Goal: Find specific page/section

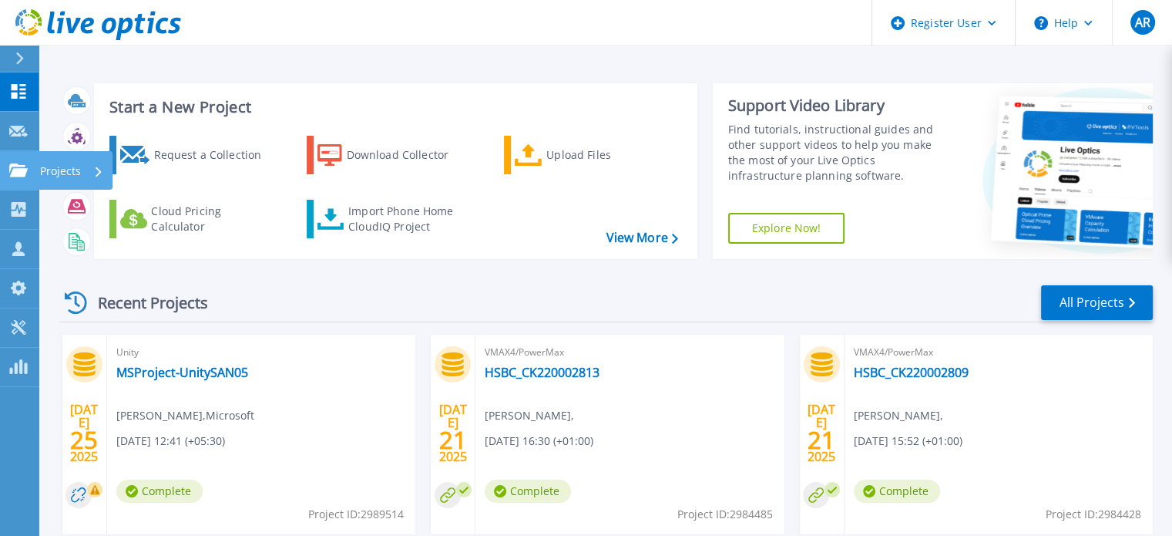
click at [22, 166] on icon at bounding box center [18, 169] width 18 height 13
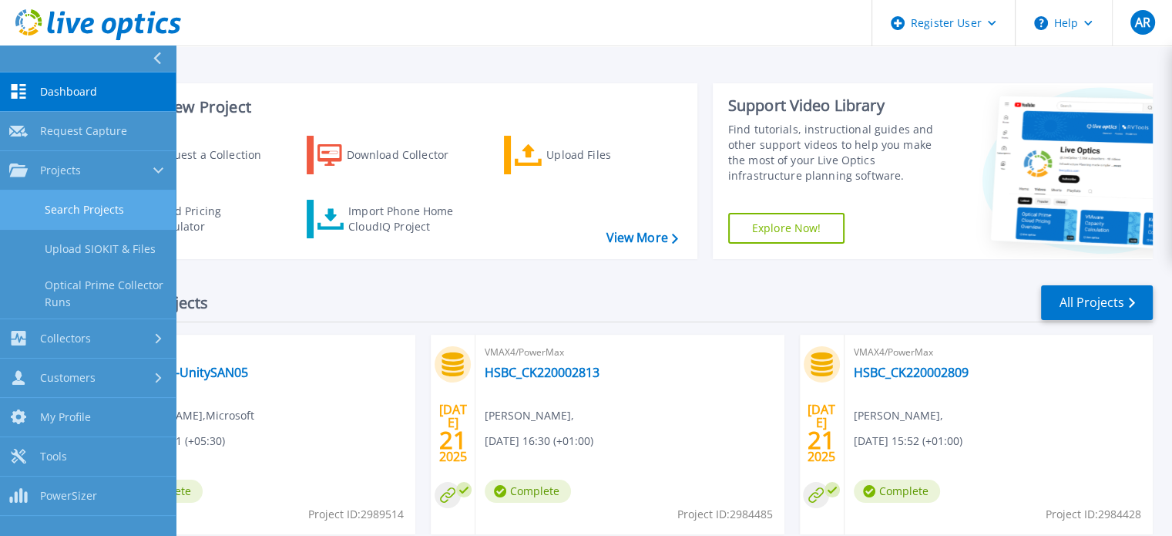
click at [71, 207] on link "Search Projects" at bounding box center [88, 209] width 176 height 39
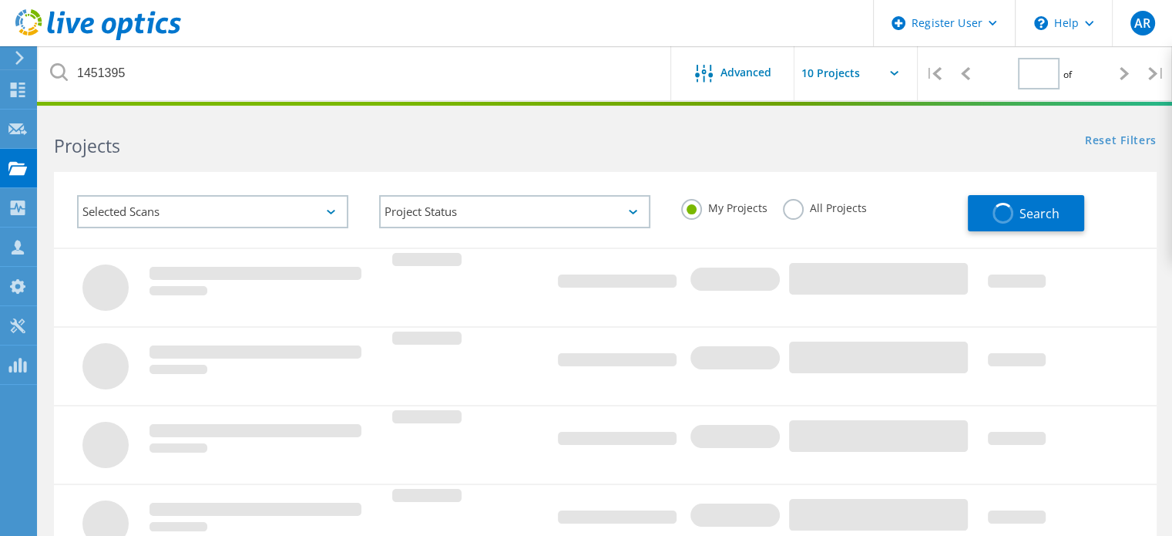
type input "1"
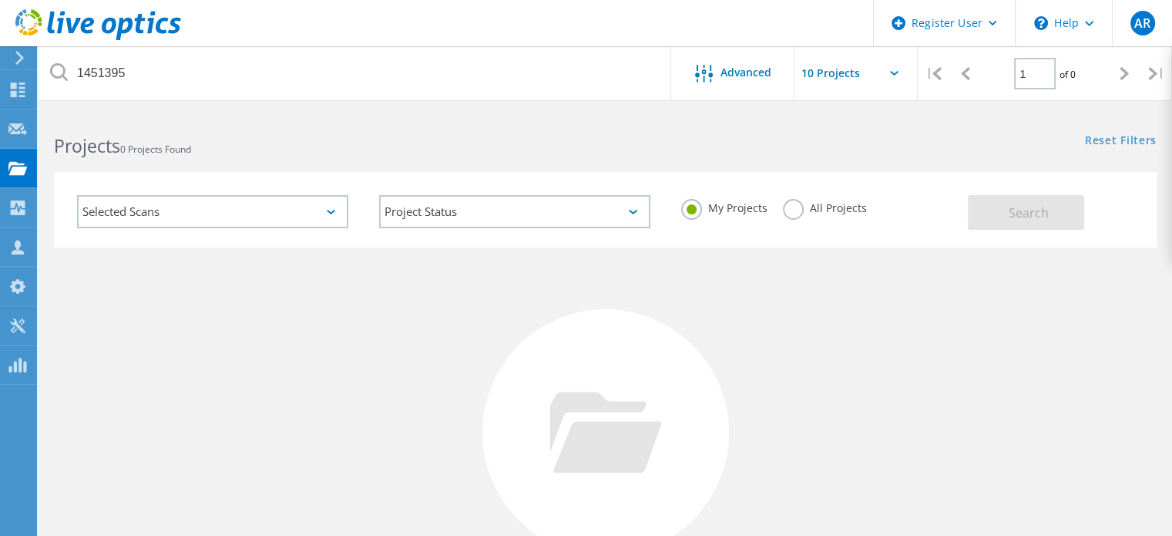
click at [794, 213] on label "All Projects" at bounding box center [825, 206] width 84 height 15
click at [0, 0] on input "All Projects" at bounding box center [0, 0] width 0 height 0
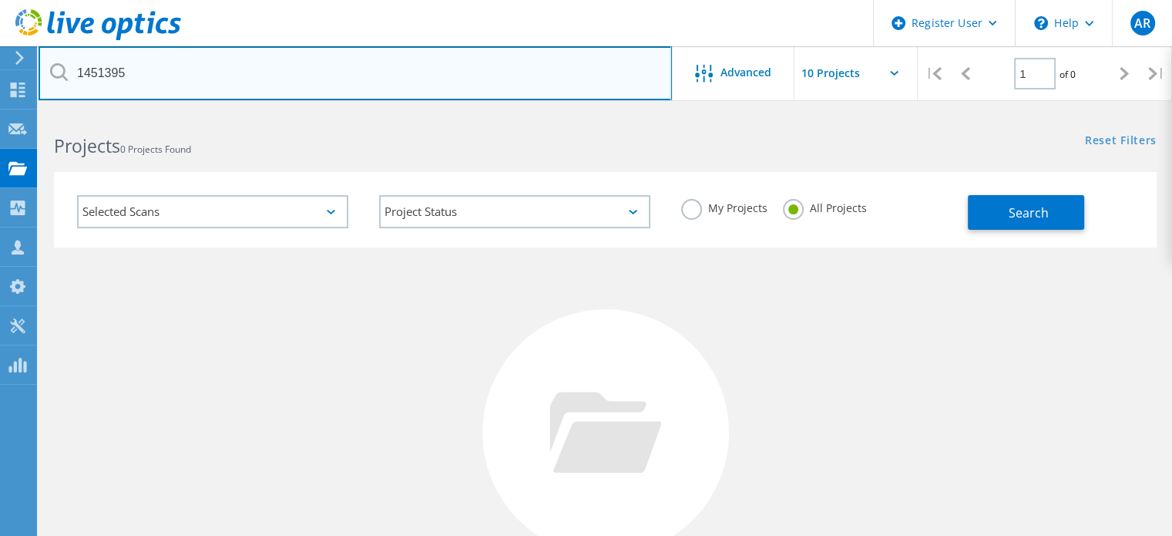
click at [163, 66] on input "1451395" at bounding box center [355, 73] width 633 height 54
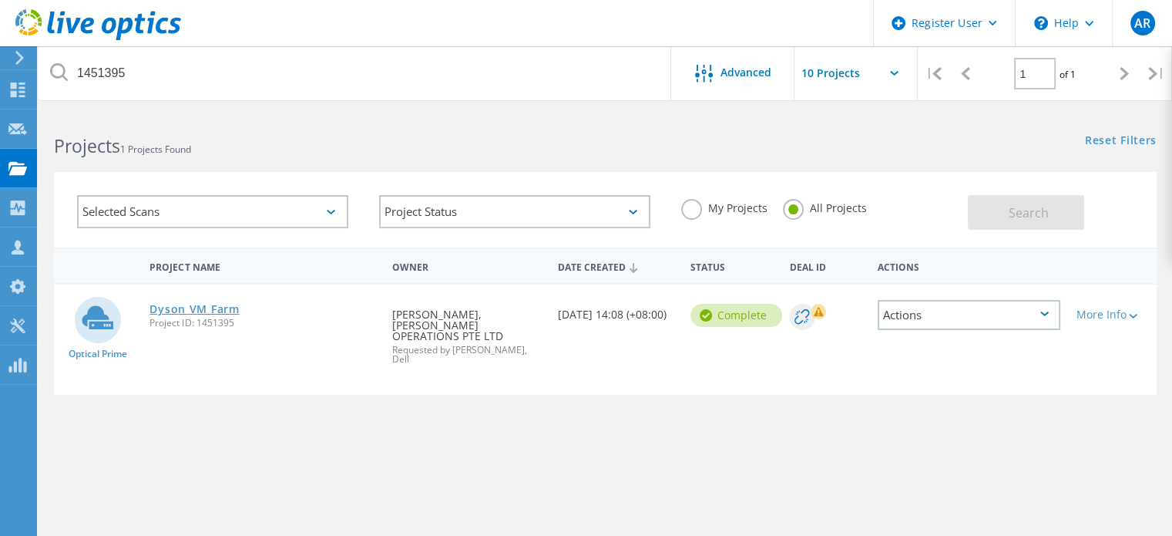
click at [231, 311] on link "Dyson VM Farm" at bounding box center [193, 309] width 89 height 11
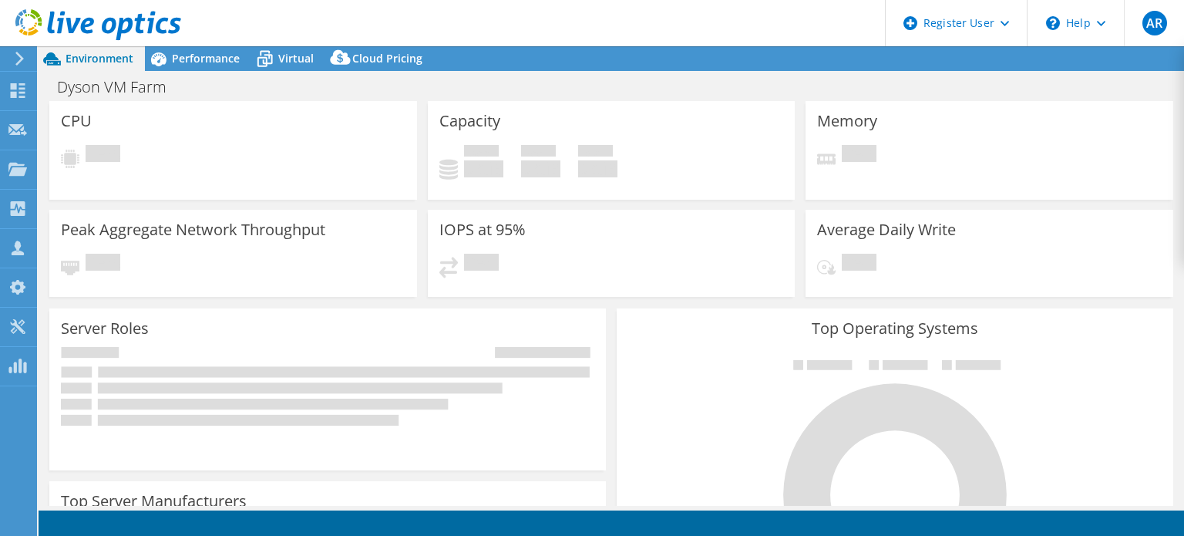
select select "[GEOGRAPHIC_DATA]"
select select "USD"
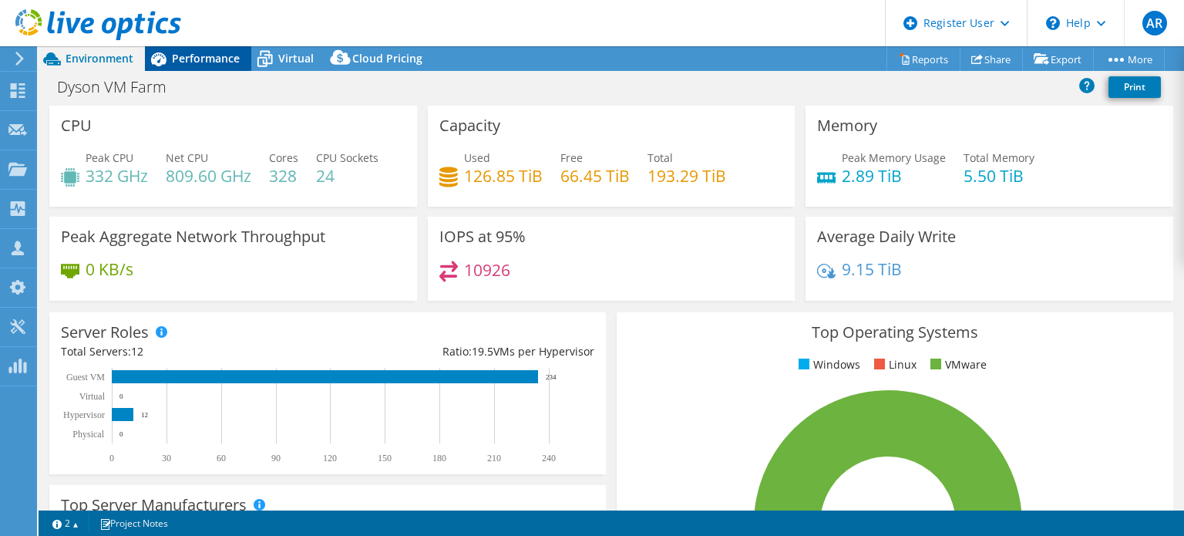
click at [207, 55] on span "Performance" at bounding box center [206, 58] width 68 height 15
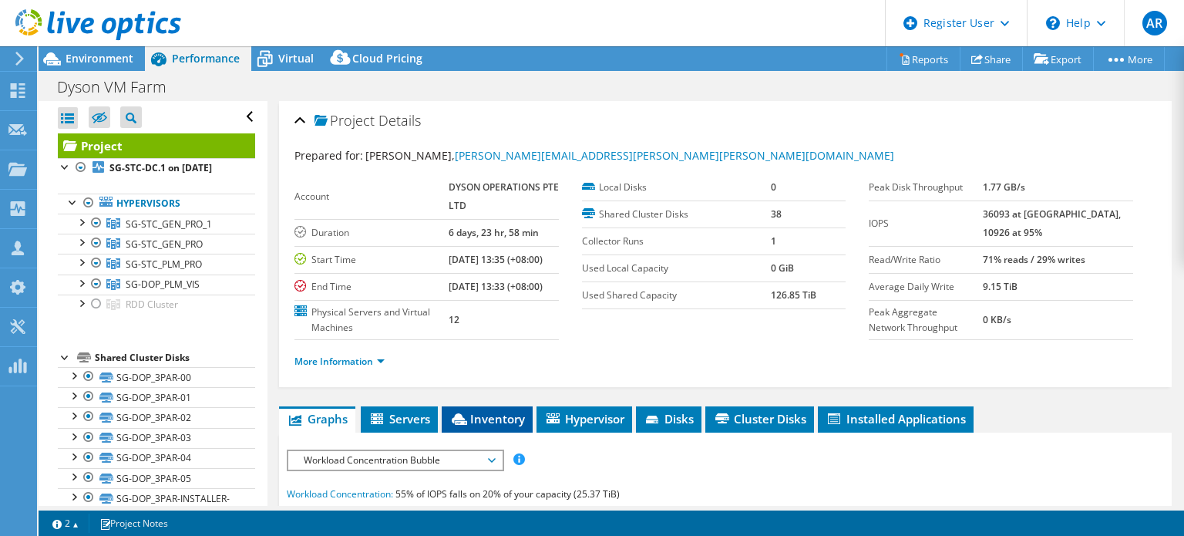
click at [522, 426] on span "Inventory" at bounding box center [487, 418] width 76 height 15
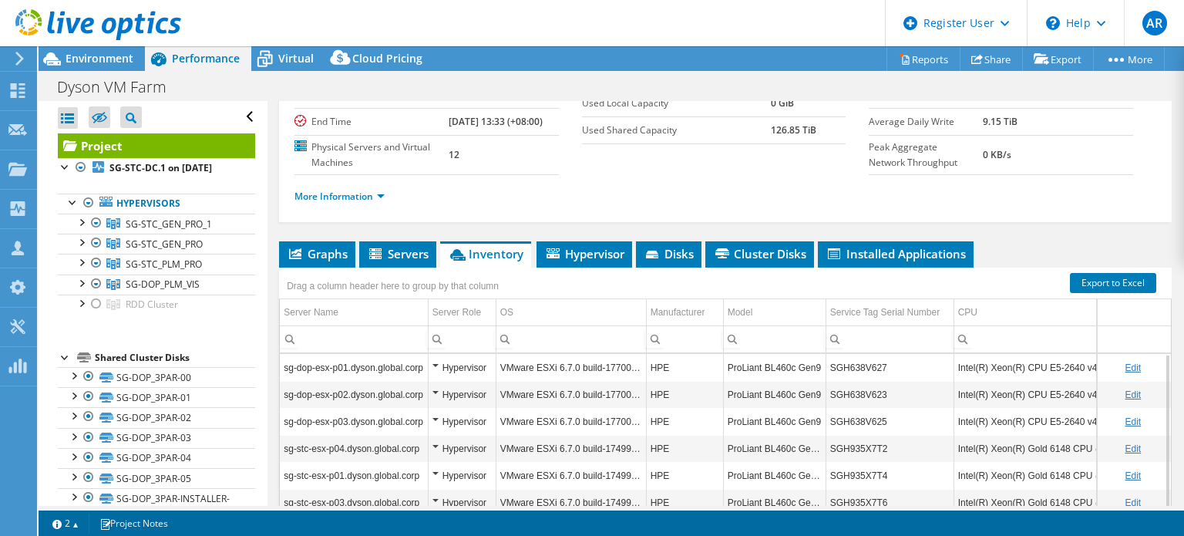
scroll to position [162, 0]
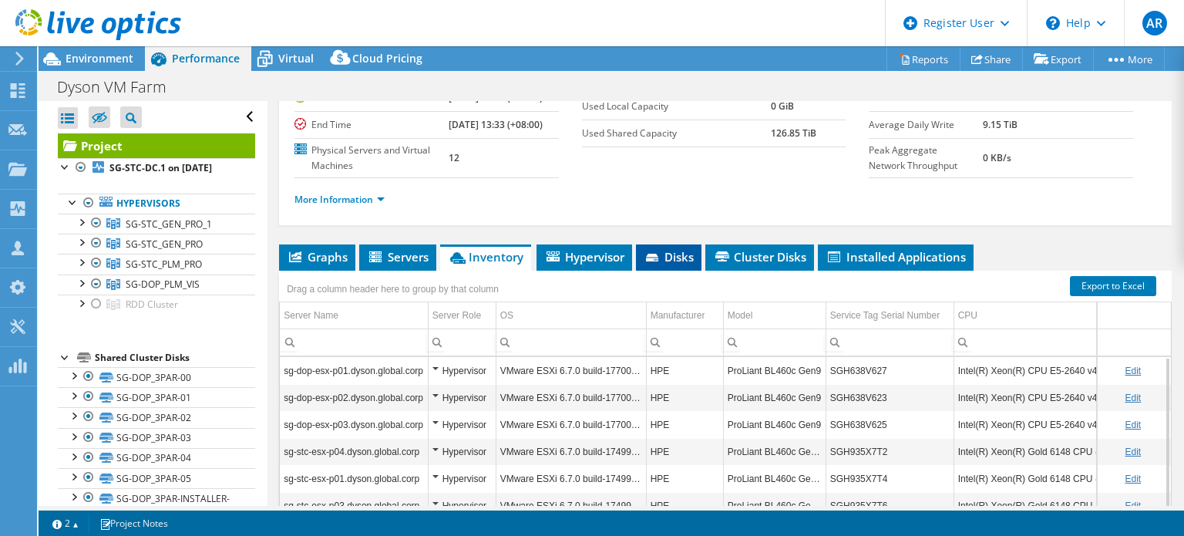
click at [674, 264] on span "Disks" at bounding box center [668, 256] width 50 height 15
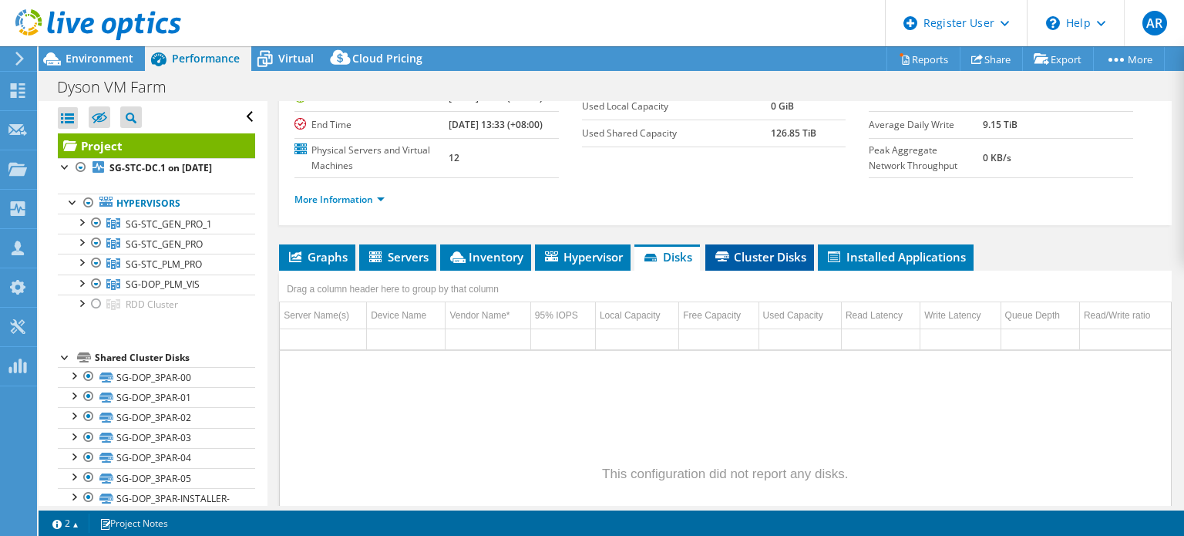
click at [747, 264] on span "Cluster Disks" at bounding box center [759, 256] width 93 height 15
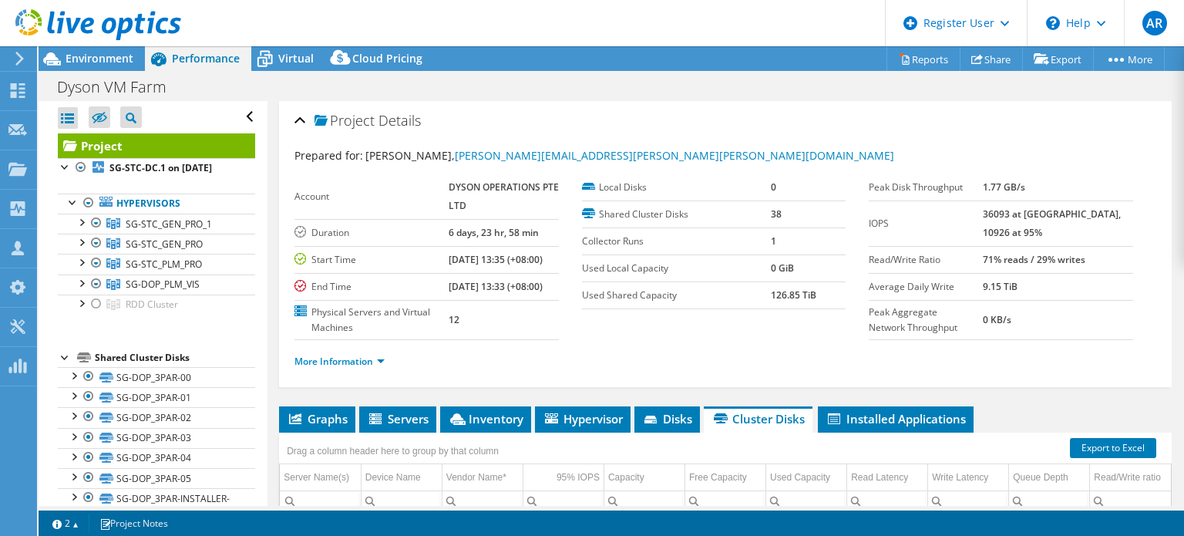
scroll to position [530, 0]
